Goal: Task Accomplishment & Management: Complete application form

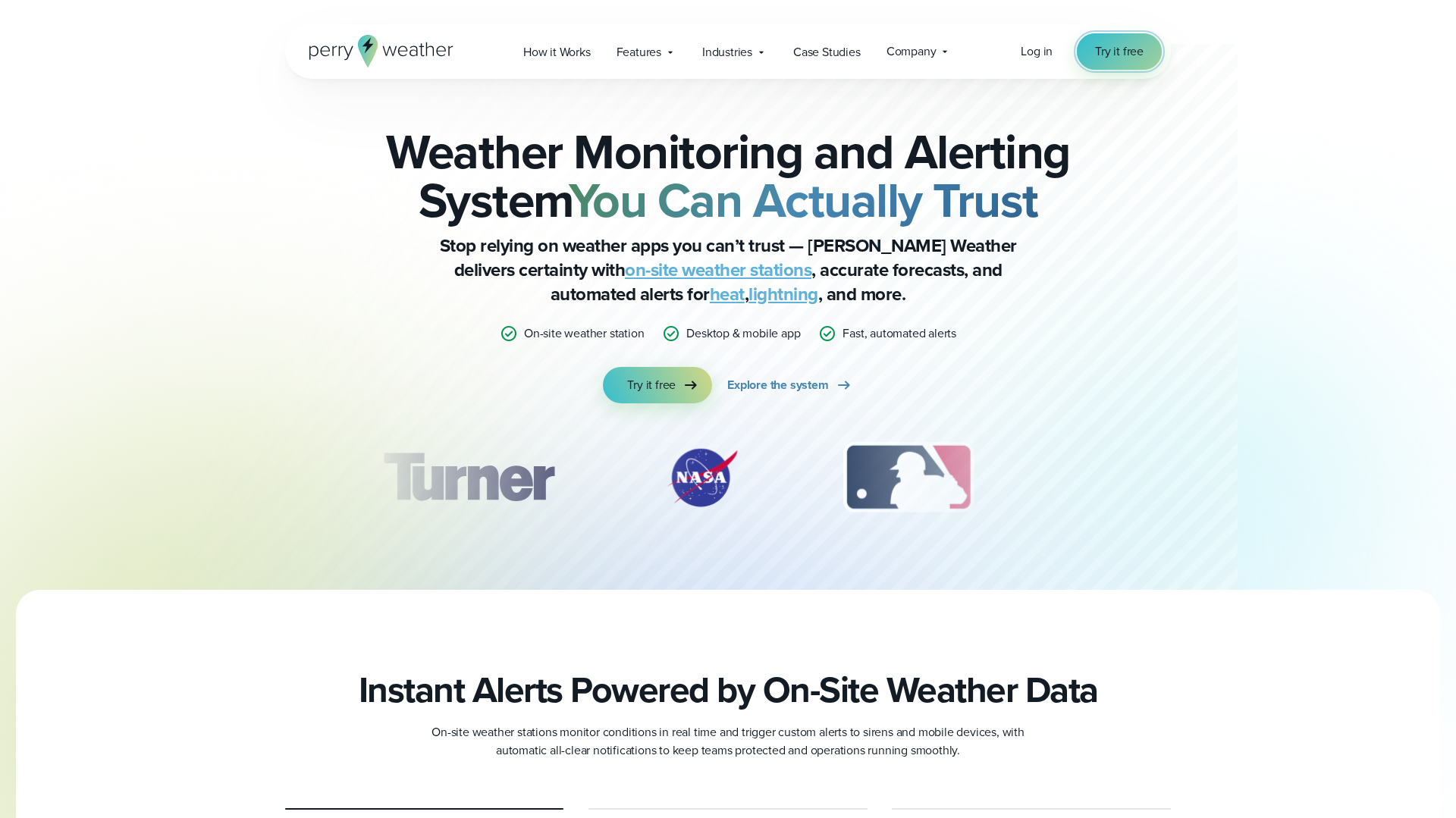
click at [1126, 49] on span "Try it free" at bounding box center [1120, 52] width 49 height 18
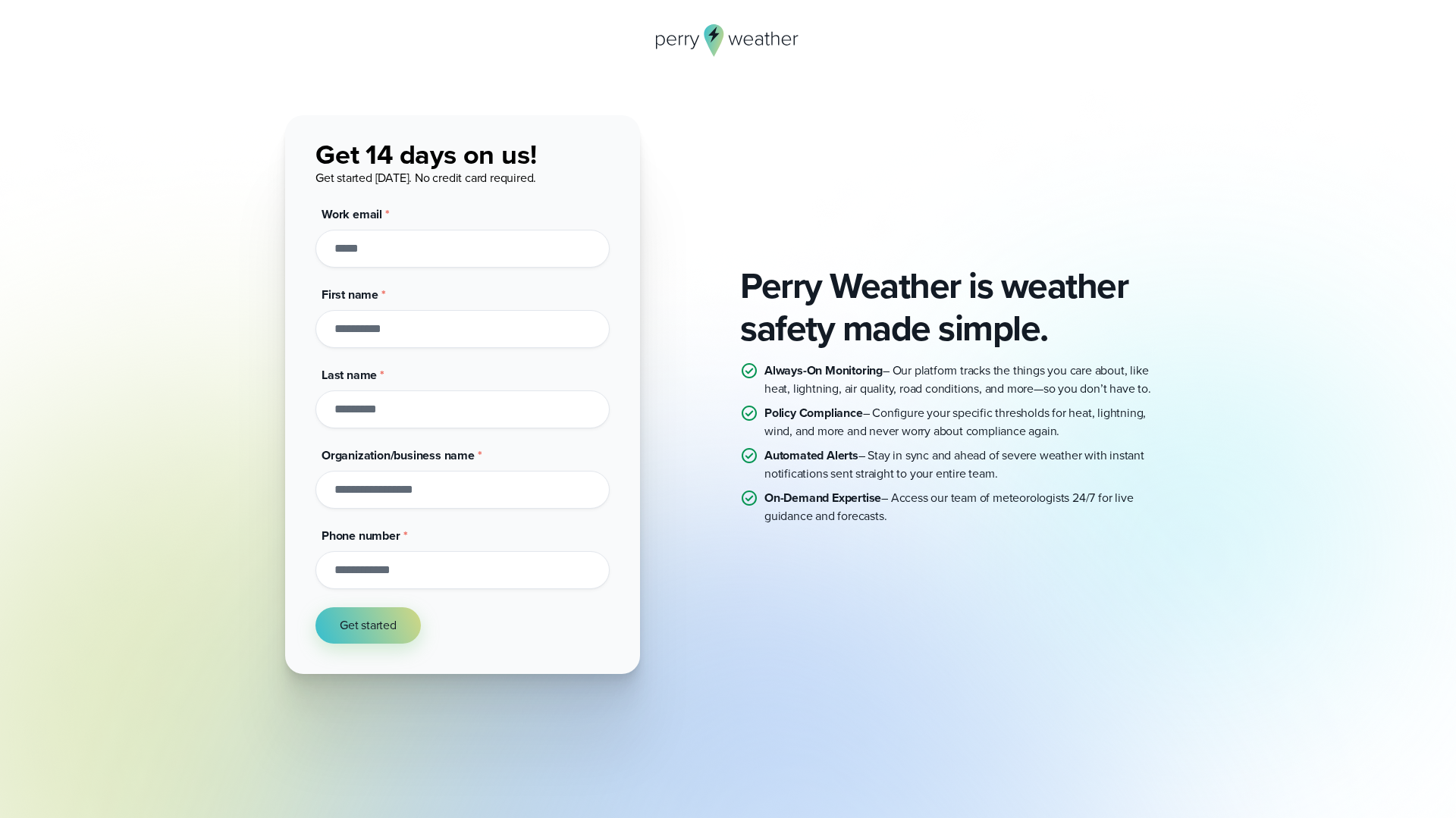
click at [706, 32] on icon at bounding box center [714, 40] width 19 height 32
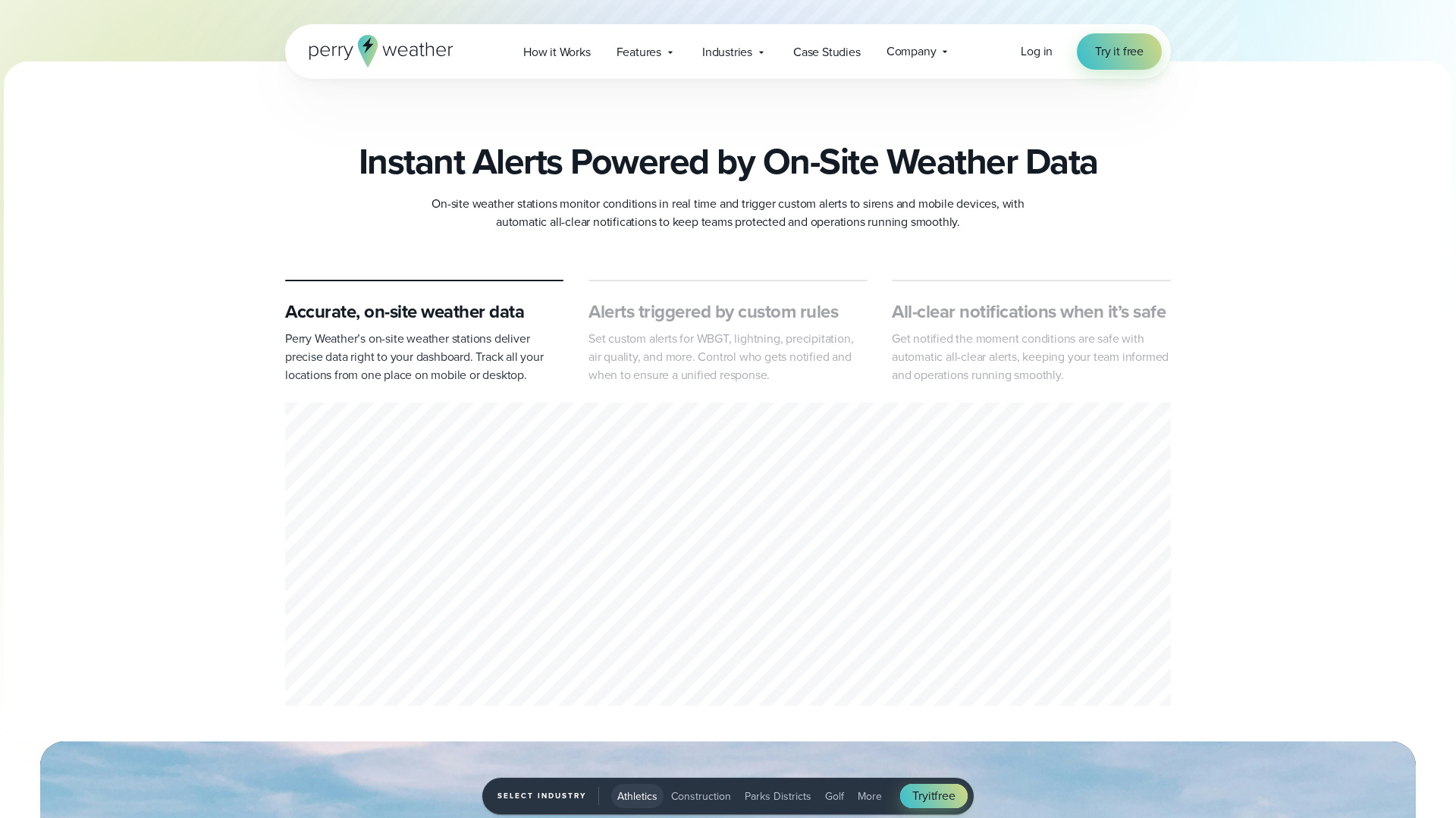
scroll to position [667, 0]
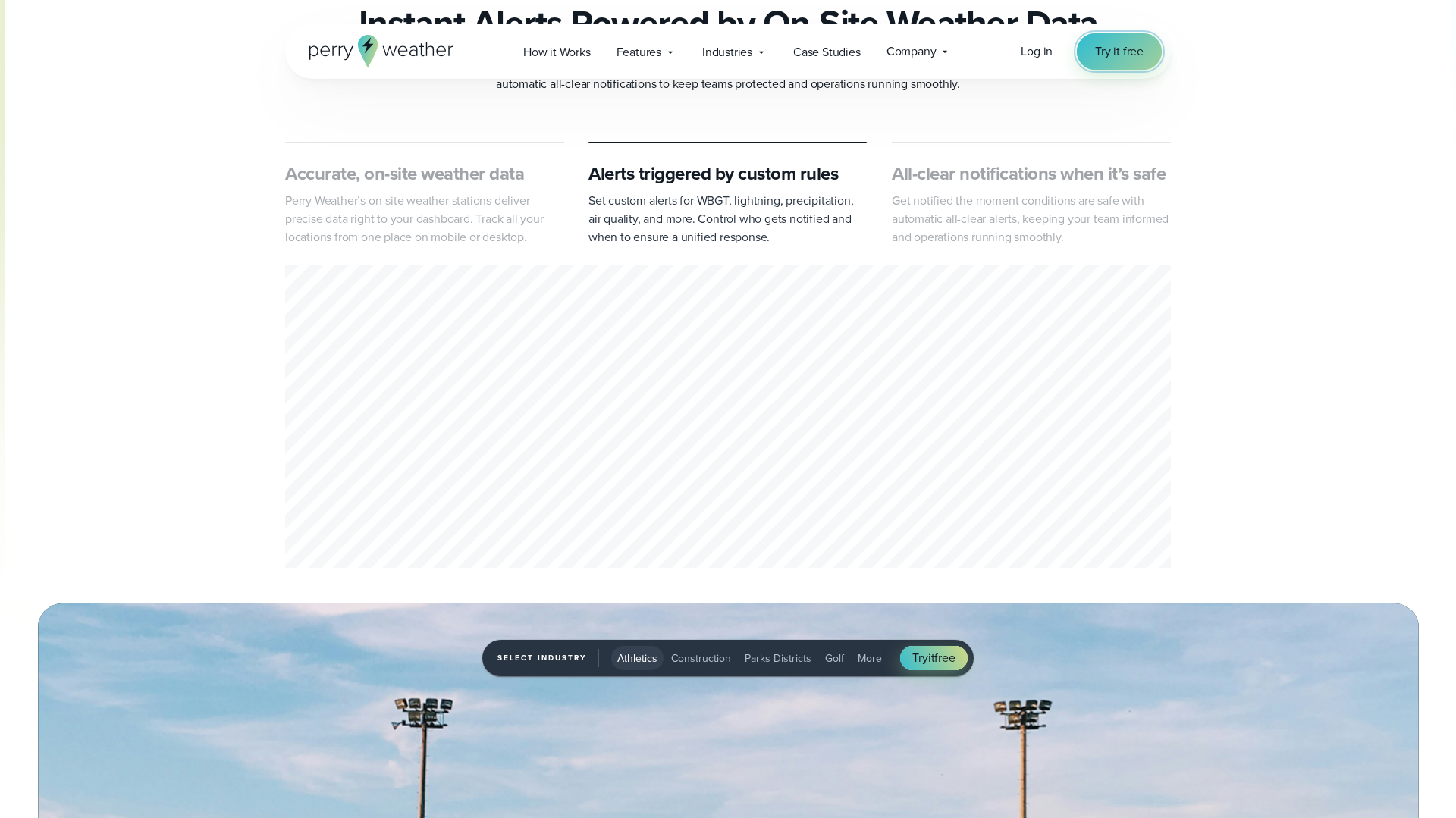
click at [1126, 53] on span "Try it free" at bounding box center [1120, 52] width 49 height 18
